Goal: Find specific page/section: Find specific page/section

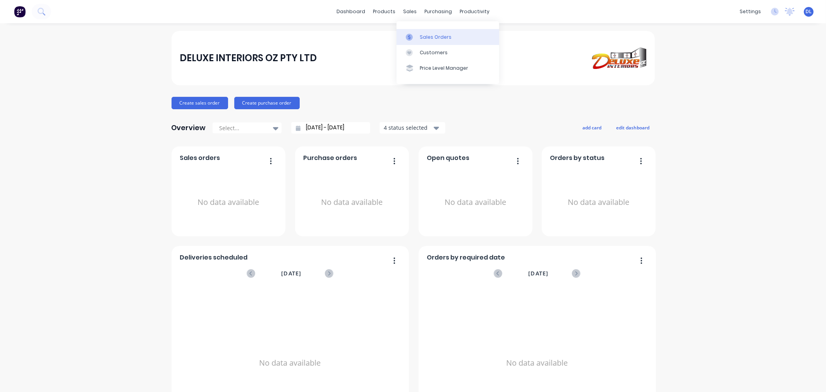
click at [426, 34] on div "Sales Orders" at bounding box center [436, 37] width 32 height 7
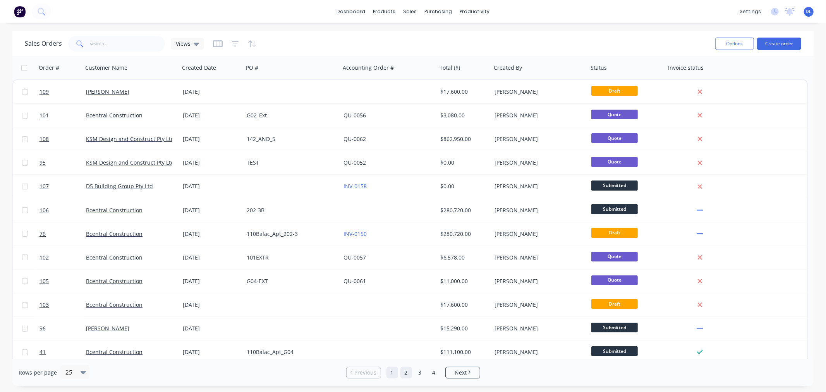
click at [405, 372] on link "2" at bounding box center [406, 373] width 12 height 12
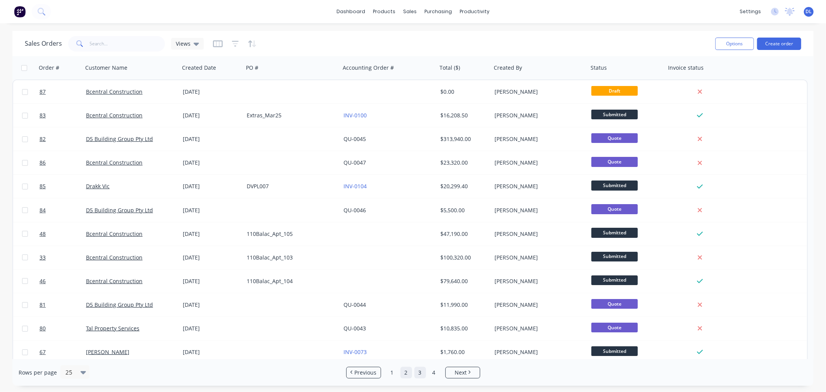
click at [418, 372] on link "3" at bounding box center [420, 373] width 12 height 12
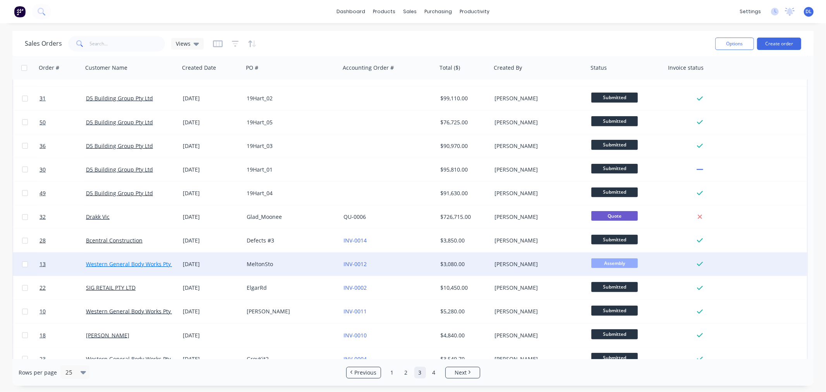
scroll to position [312, 0]
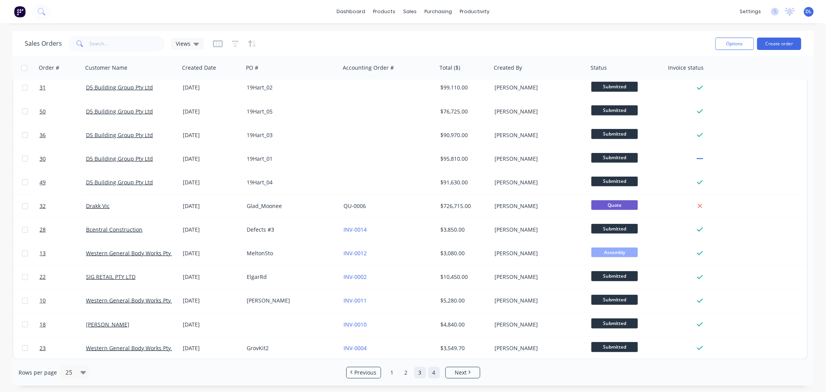
click at [431, 374] on link "4" at bounding box center [434, 373] width 12 height 12
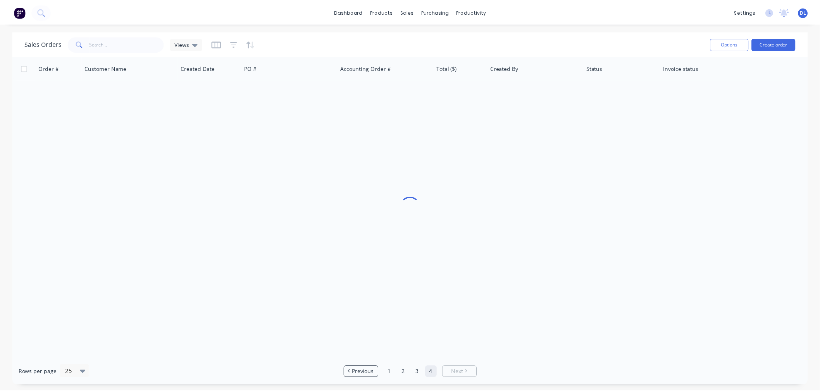
scroll to position [0, 0]
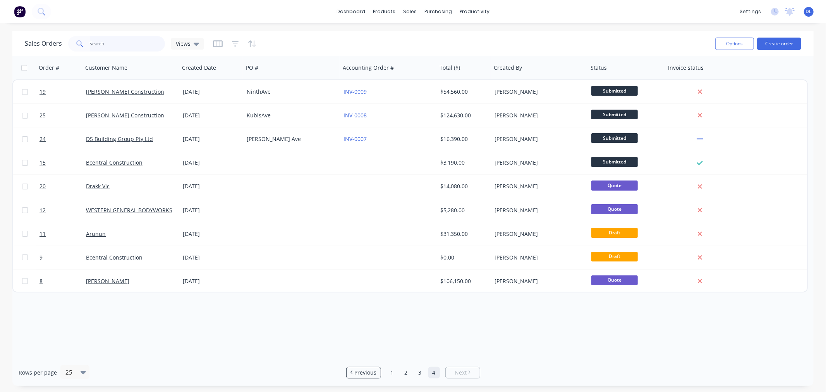
click at [93, 42] on input "text" at bounding box center [128, 43] width 76 height 15
type input "94"
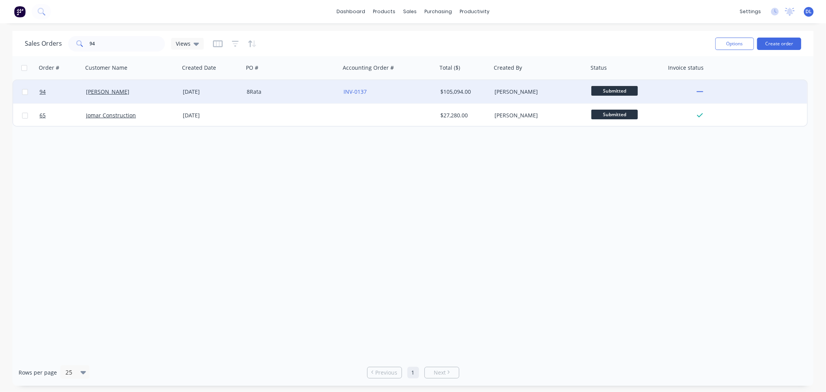
click at [203, 91] on div "[DATE]" at bounding box center [212, 92] width 58 height 8
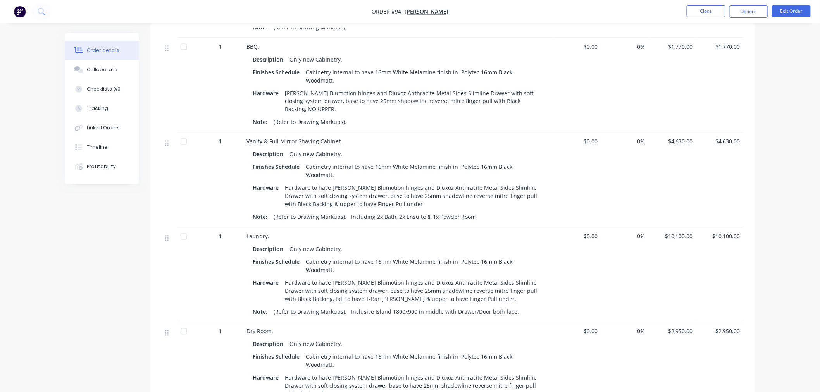
scroll to position [387, 0]
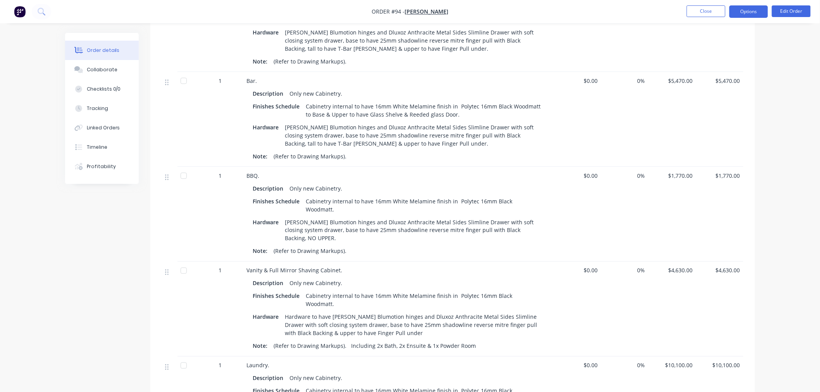
click at [750, 10] on button "Options" at bounding box center [748, 11] width 39 height 12
